Goal: Information Seeking & Learning: Find specific fact

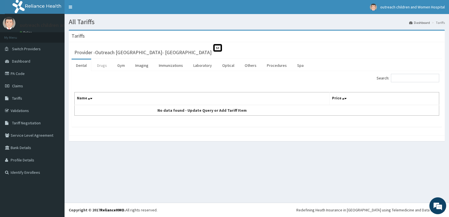
click at [100, 66] on link "Drugs" at bounding box center [102, 65] width 19 height 12
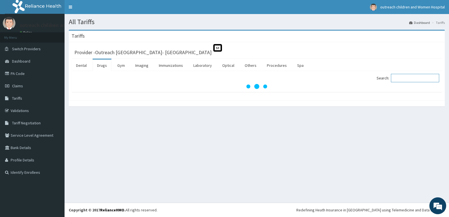
click at [412, 78] on input "Search:" at bounding box center [415, 78] width 48 height 8
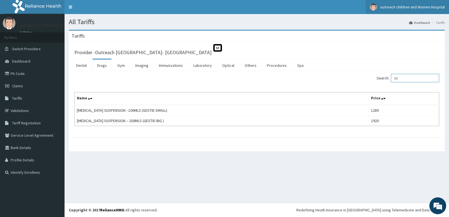
type input "G"
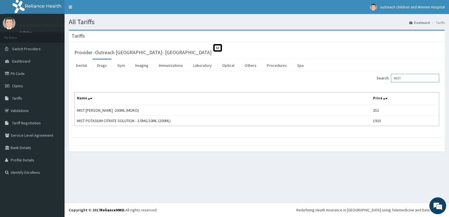
type input "MIST"
click at [449, 202] on div "All Tariffs Dashboard Tariffs [GEOGRAPHIC_DATA] Provider - Outreach Children's …" at bounding box center [257, 108] width 384 height 188
click at [449, 213] on footer "Redefining Heath Insurance in [GEOGRAPHIC_DATA] using Telemedicine and Data Sci…" at bounding box center [257, 210] width 384 height 14
